Goal: Navigation & Orientation: Find specific page/section

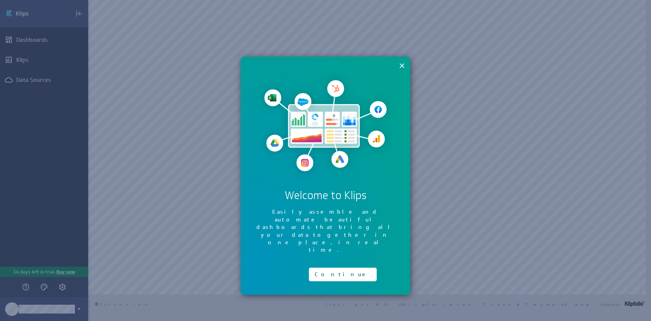
click at [399, 65] on button "×" at bounding box center [402, 66] width 6 height 14
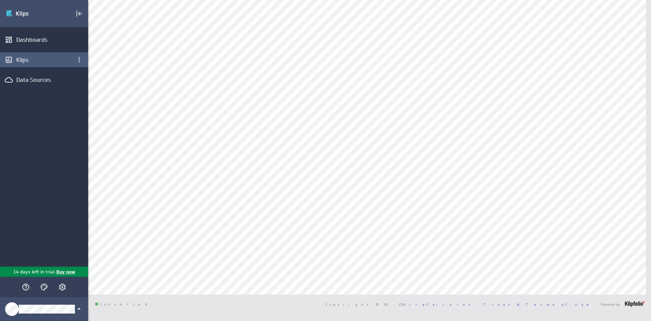
drag, startPoint x: 23, startPoint y: 42, endPoint x: 24, endPoint y: 53, distance: 10.3
click at [23, 43] on div "Dashboards" at bounding box center [44, 39] width 56 height 7
click at [25, 58] on div "Klips" at bounding box center [44, 59] width 56 height 7
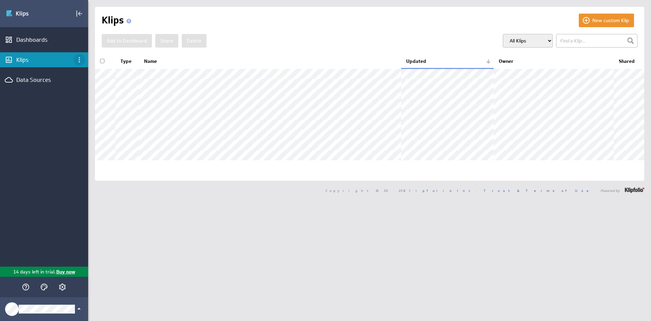
click at [84, 58] on div "Klips menu" at bounding box center [80, 60] width 12 height 12
click at [80, 59] on icon "Klips menu" at bounding box center [79, 60] width 8 height 8
click at [49, 43] on div at bounding box center [325, 160] width 651 height 321
click at [38, 41] on div "Dashboards" at bounding box center [44, 39] width 56 height 7
